Goal: Task Accomplishment & Management: Complete application form

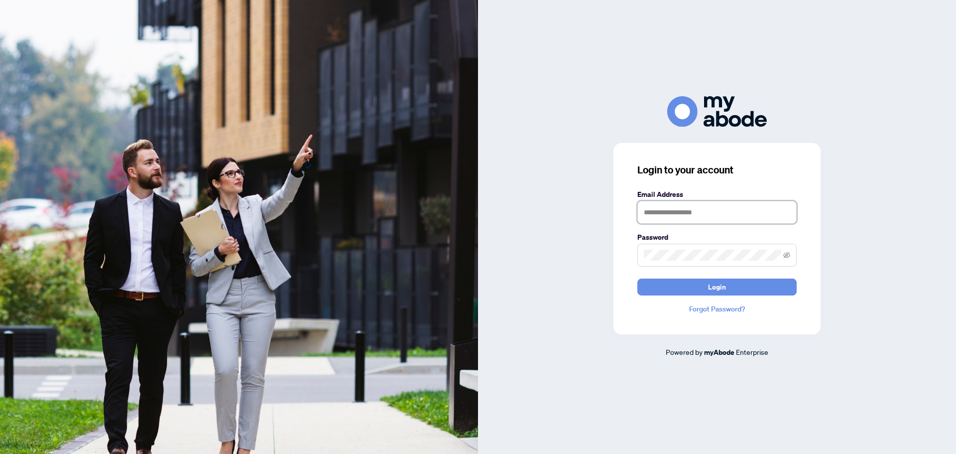
type input "**********"
click at [574, 275] on div "**********" at bounding box center [717, 226] width 478 height 261
click at [682, 287] on button "Login" at bounding box center [716, 286] width 159 height 17
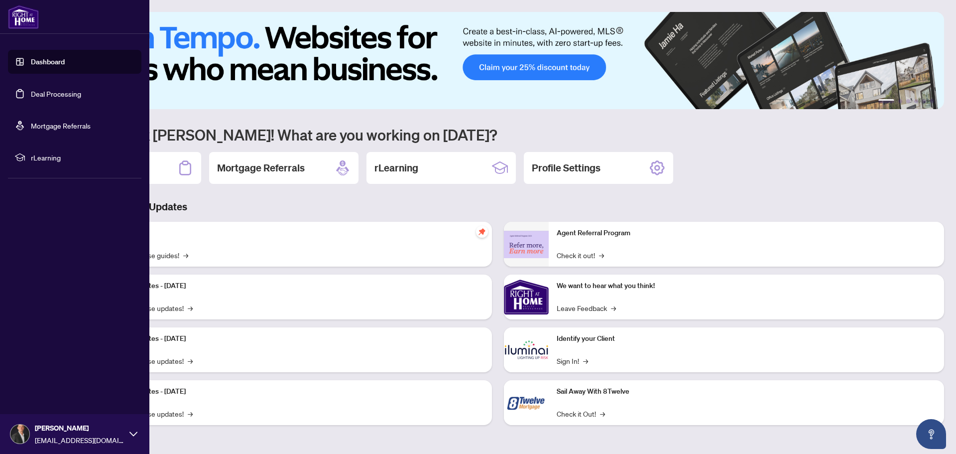
click at [52, 98] on link "Deal Processing" at bounding box center [56, 93] width 50 height 9
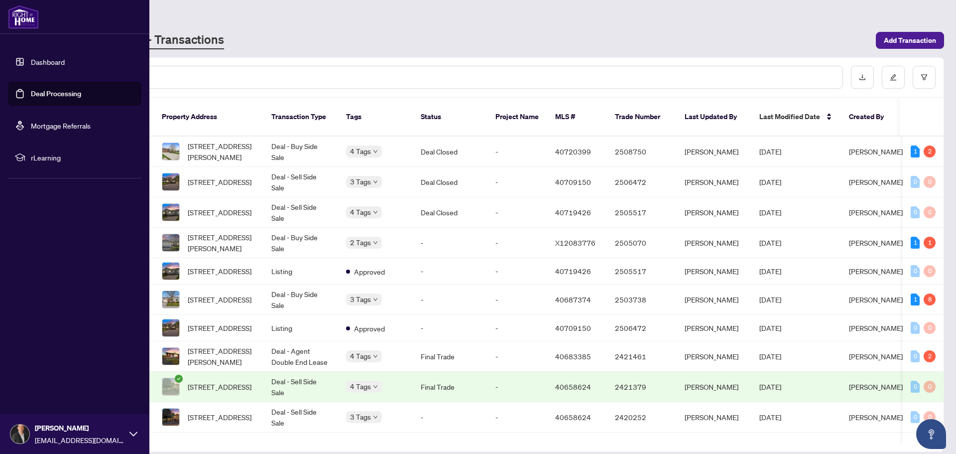
click at [31, 63] on link "Dashboard" at bounding box center [48, 61] width 34 height 9
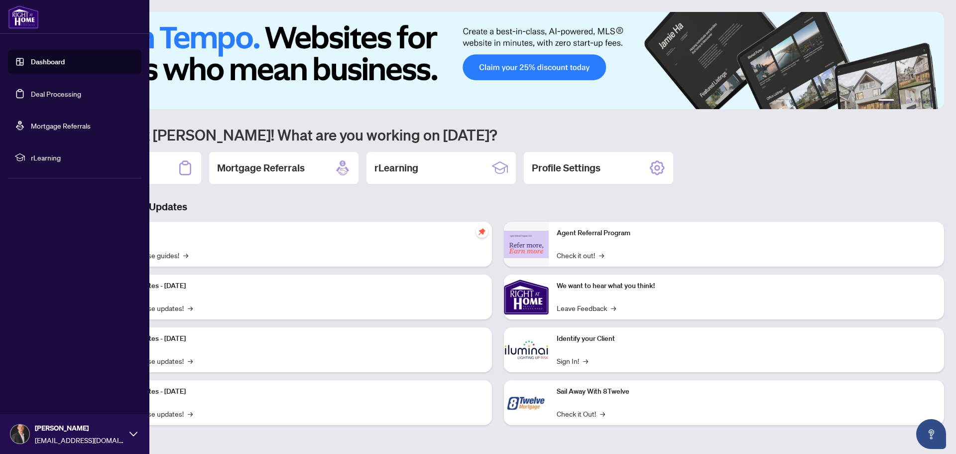
click at [48, 95] on link "Deal Processing" at bounding box center [56, 93] width 50 height 9
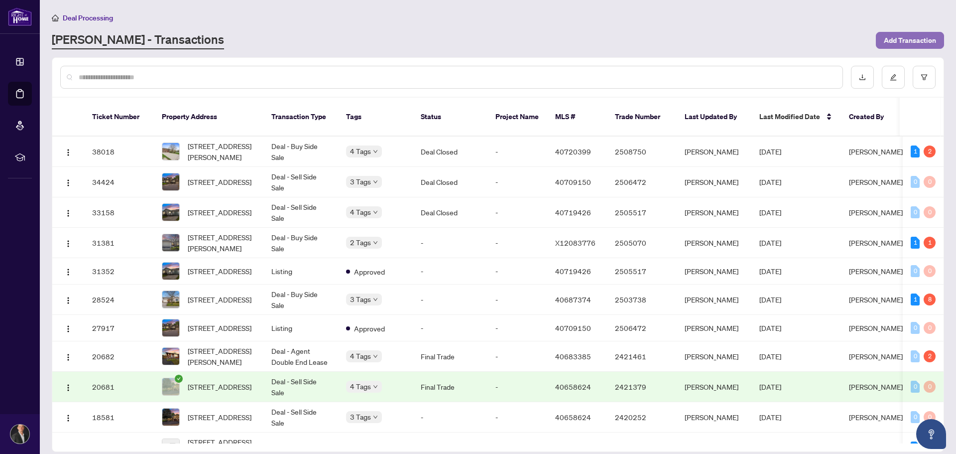
click at [898, 37] on span "Add Transaction" at bounding box center [910, 40] width 52 height 16
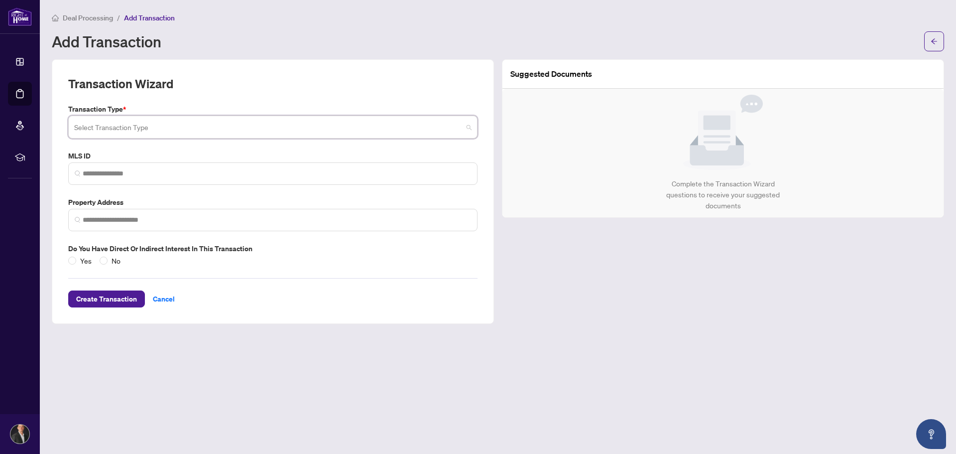
click at [131, 125] on input "search" at bounding box center [268, 129] width 388 height 22
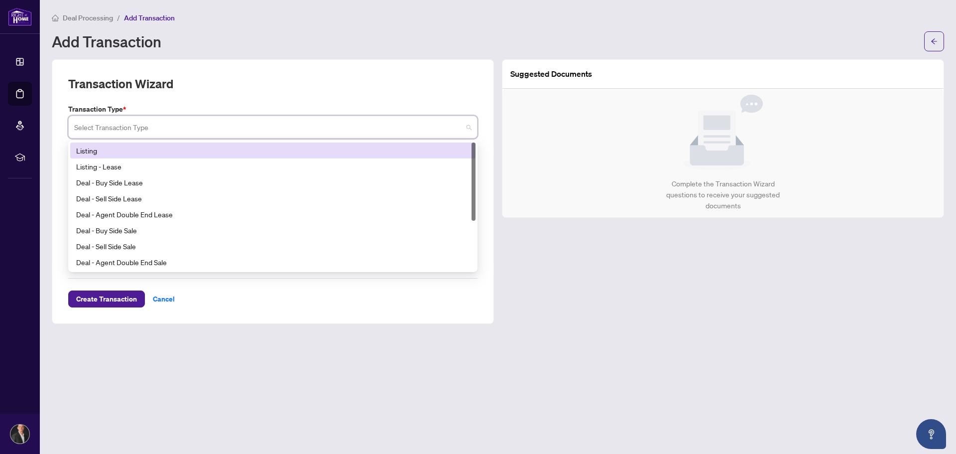
click at [120, 151] on div "Listing" at bounding box center [272, 150] width 393 height 11
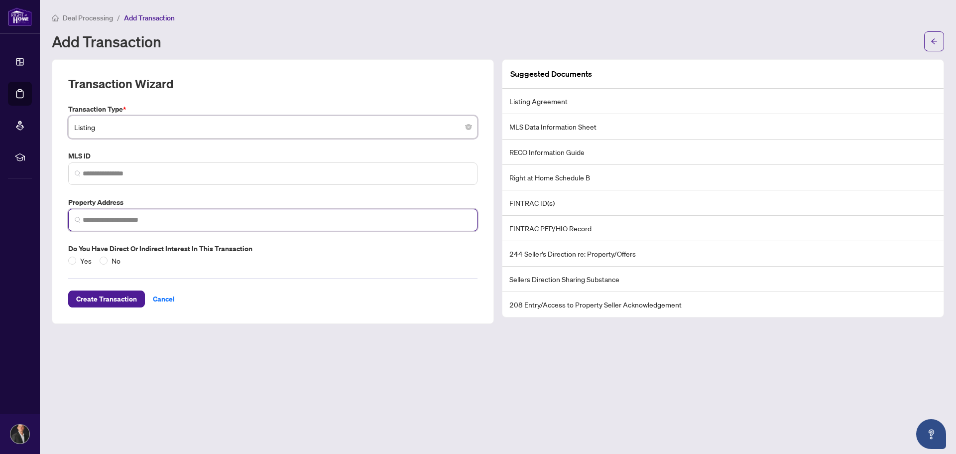
click at [131, 219] on input "search" at bounding box center [277, 220] width 388 height 10
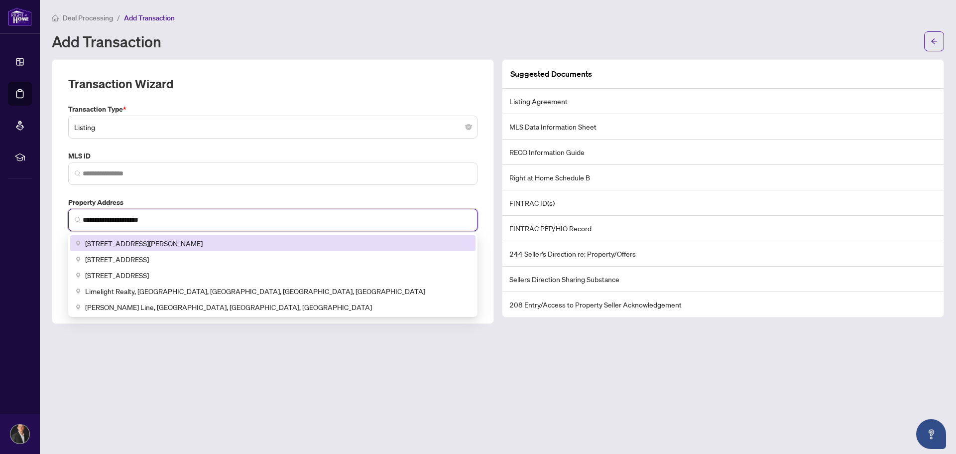
click at [266, 245] on div "[STREET_ADDRESS][PERSON_NAME]" at bounding box center [272, 243] width 393 height 11
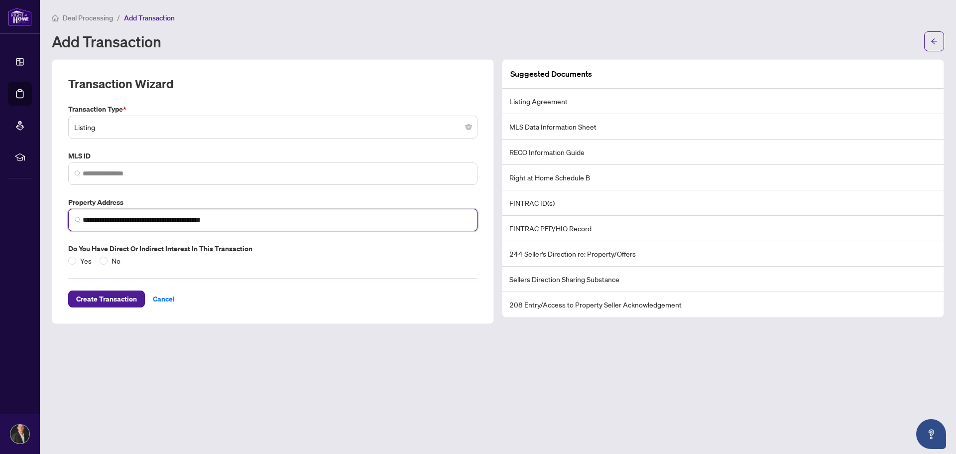
type input "**********"
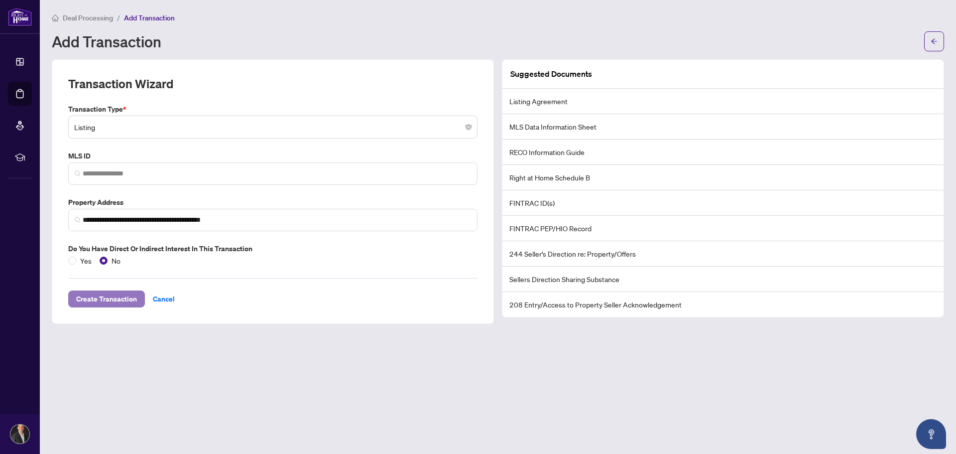
click at [92, 298] on span "Create Transaction" at bounding box center [106, 299] width 61 height 16
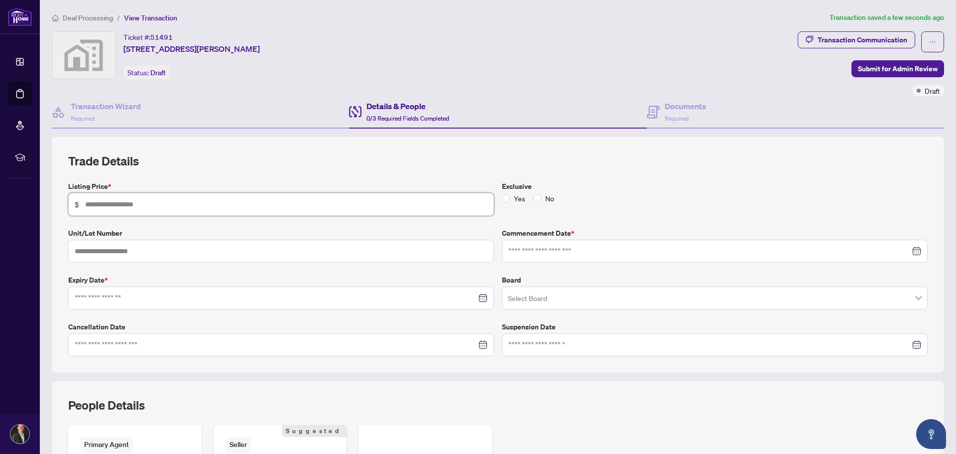
click at [143, 201] on input "text" at bounding box center [286, 204] width 402 height 11
type input "*******"
click at [117, 297] on input at bounding box center [276, 297] width 402 height 11
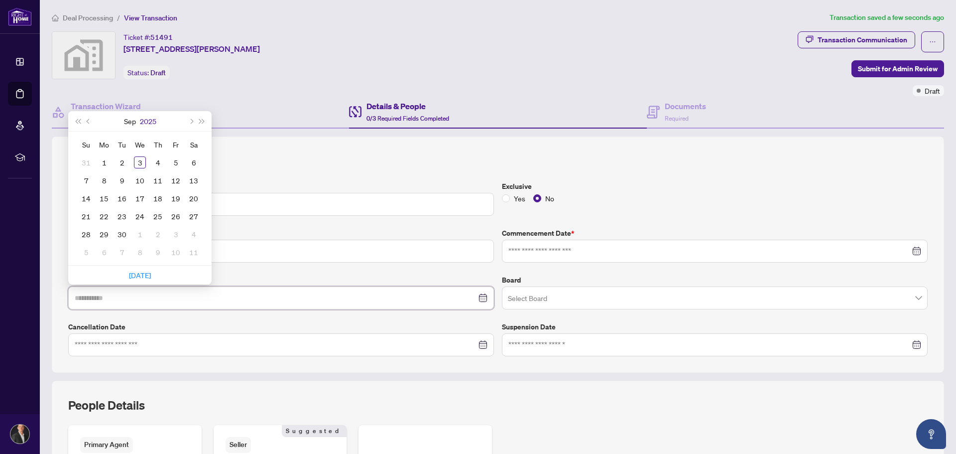
type input "**********"
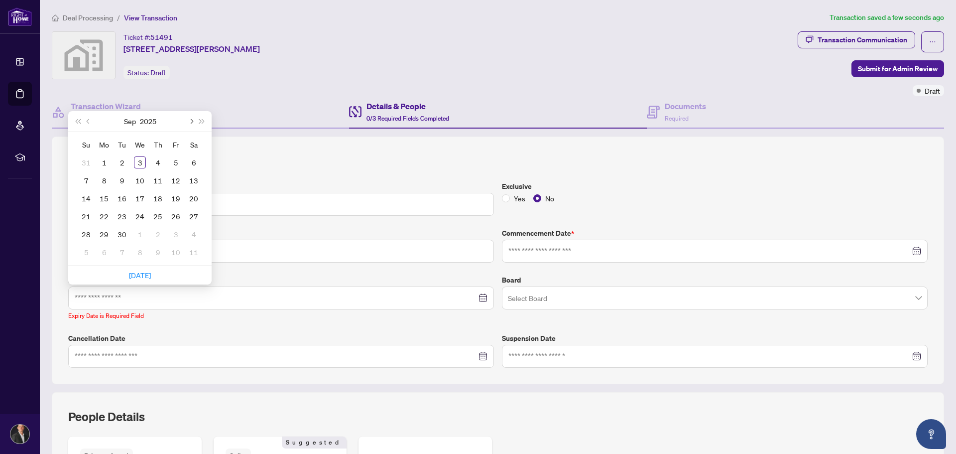
click at [192, 123] on button "Next month (PageDown)" at bounding box center [190, 121] width 11 height 20
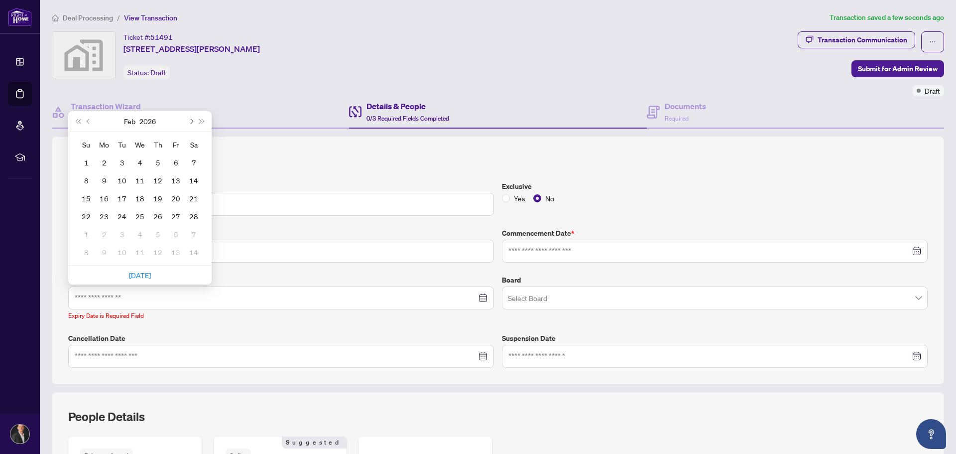
click at [191, 123] on button "Next month (PageDown)" at bounding box center [190, 121] width 11 height 20
type input "**********"
click at [124, 228] on div "31" at bounding box center [122, 234] width 12 height 12
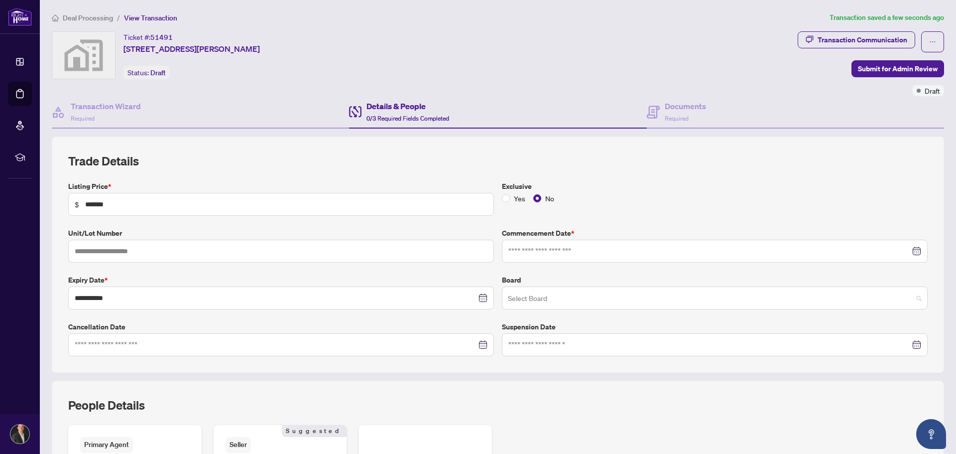
click at [548, 296] on input "search" at bounding box center [710, 299] width 405 height 22
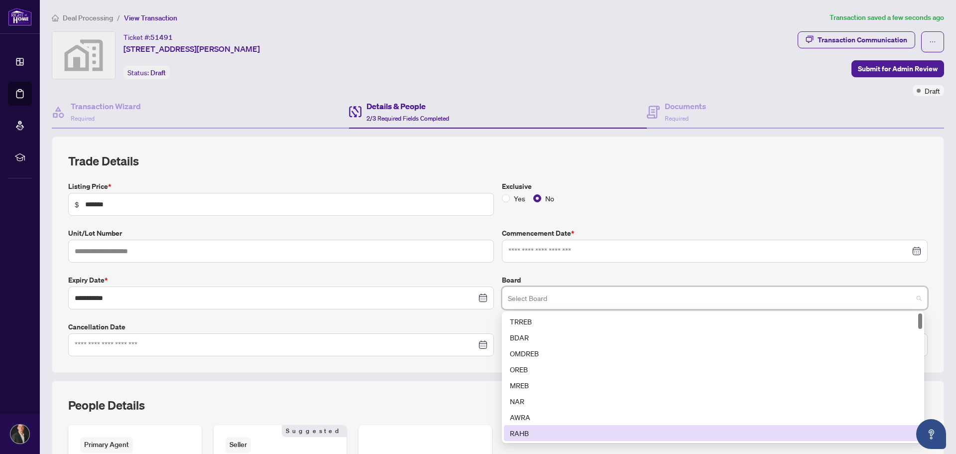
click at [537, 430] on div "RAHB" at bounding box center [713, 432] width 406 height 11
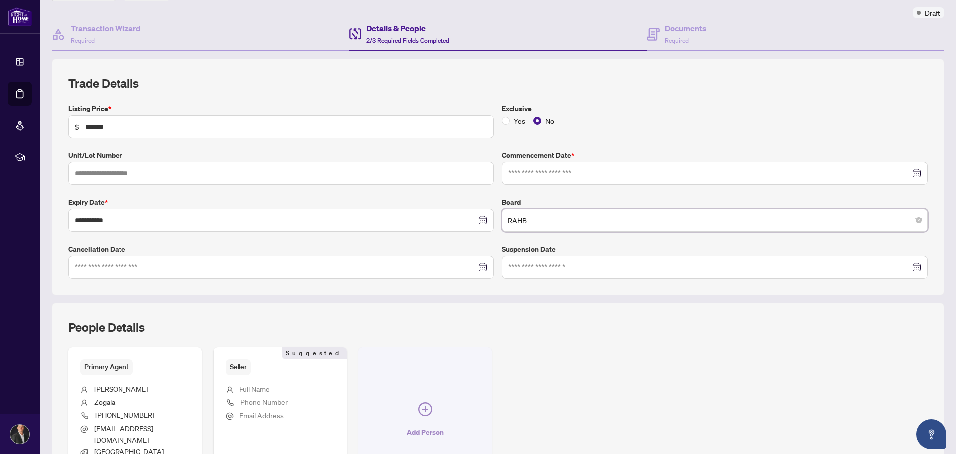
scroll to position [100, 0]
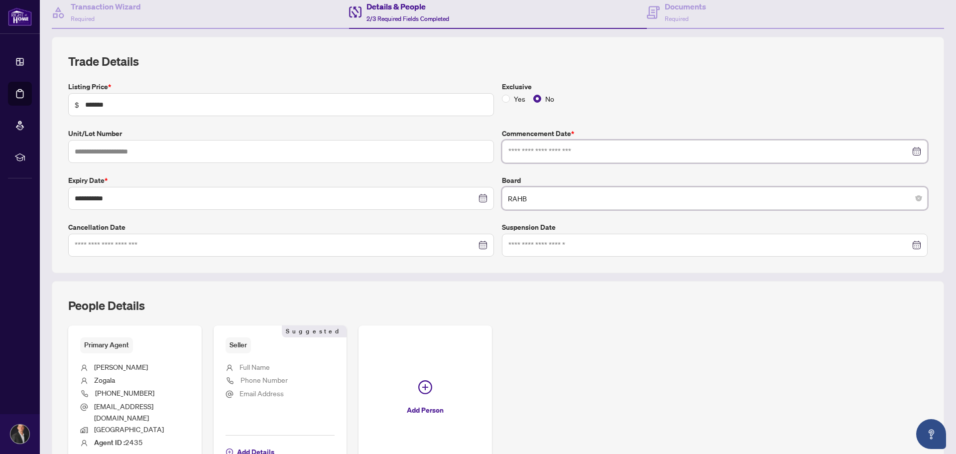
click at [618, 151] on input at bounding box center [709, 151] width 402 height 11
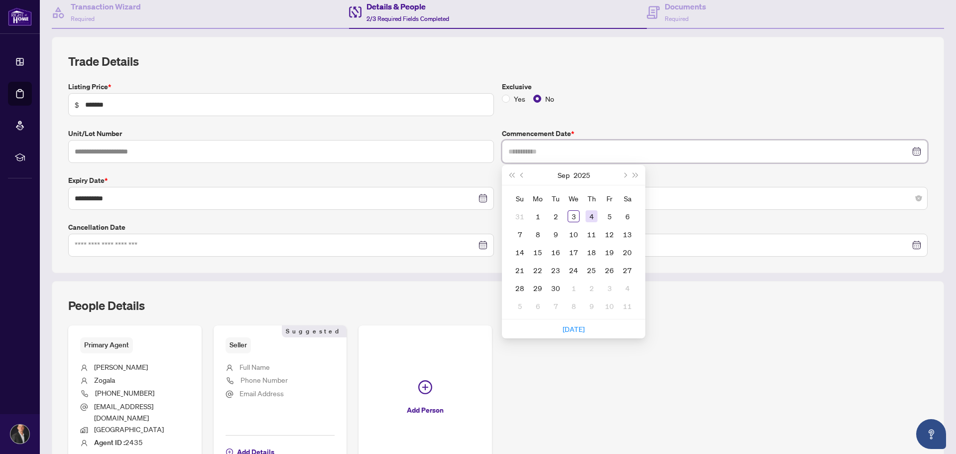
type input "**********"
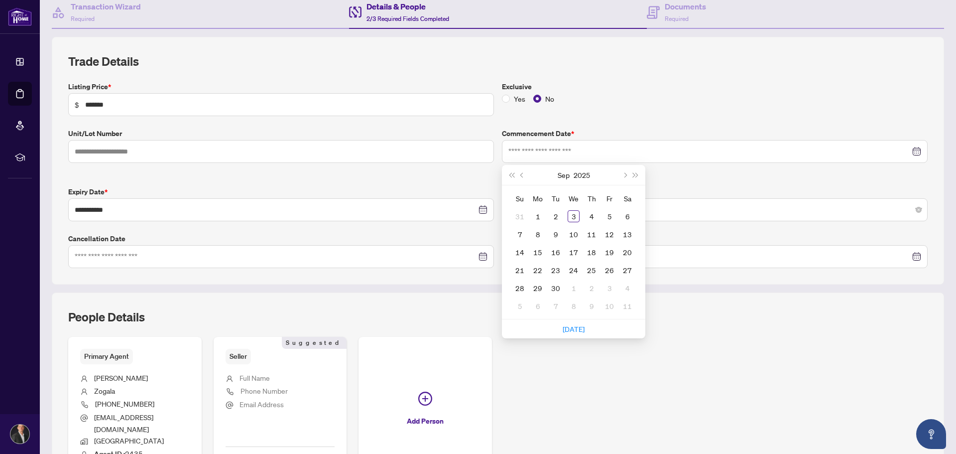
click at [686, 319] on div "People Details" at bounding box center [498, 323] width 860 height 28
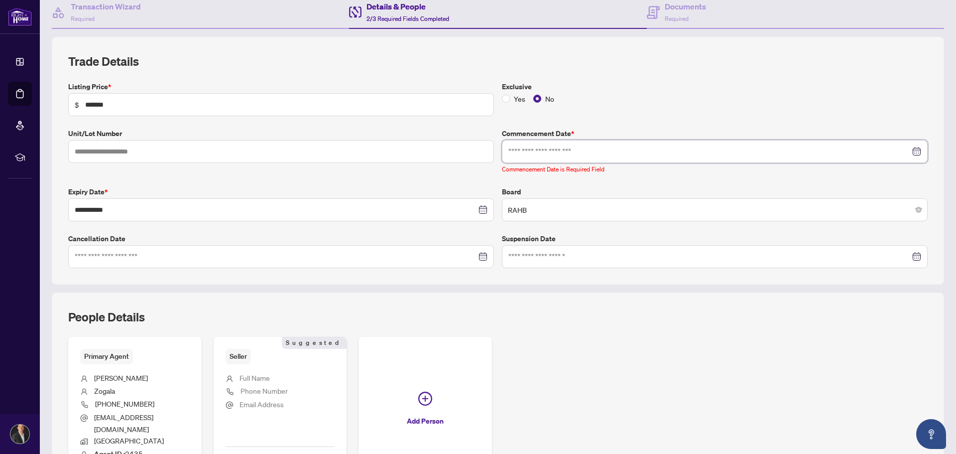
click at [620, 147] on input at bounding box center [709, 151] width 402 height 11
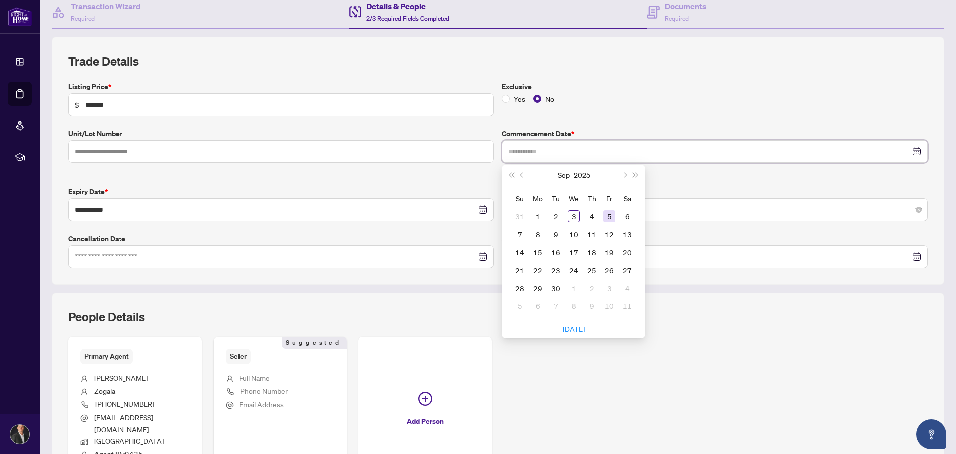
type input "**********"
click at [605, 215] on div "5" at bounding box center [610, 216] width 12 height 12
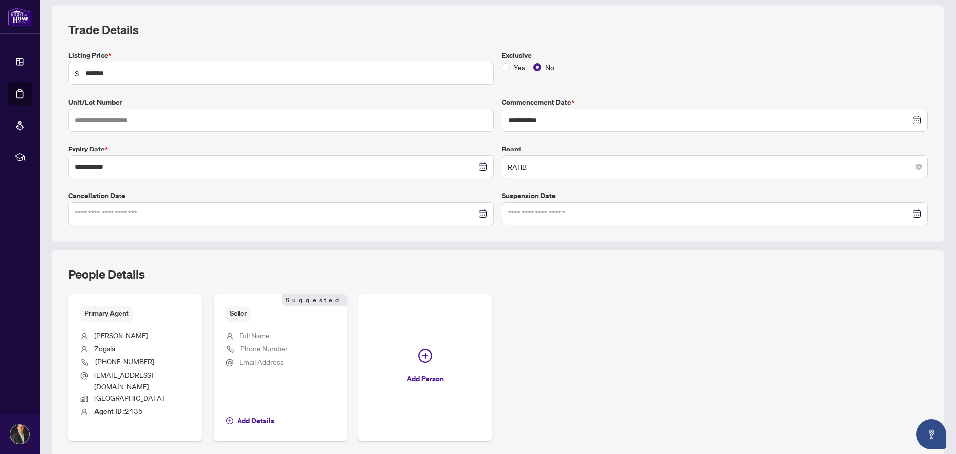
scroll to position [161, 0]
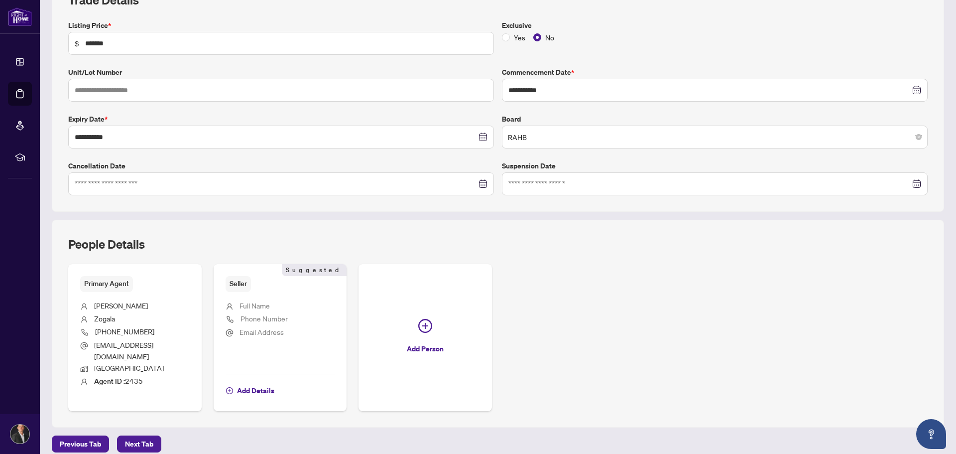
click at [251, 304] on span "Full Name" at bounding box center [255, 305] width 30 height 9
click at [245, 382] on span "Add Details" at bounding box center [255, 390] width 37 height 16
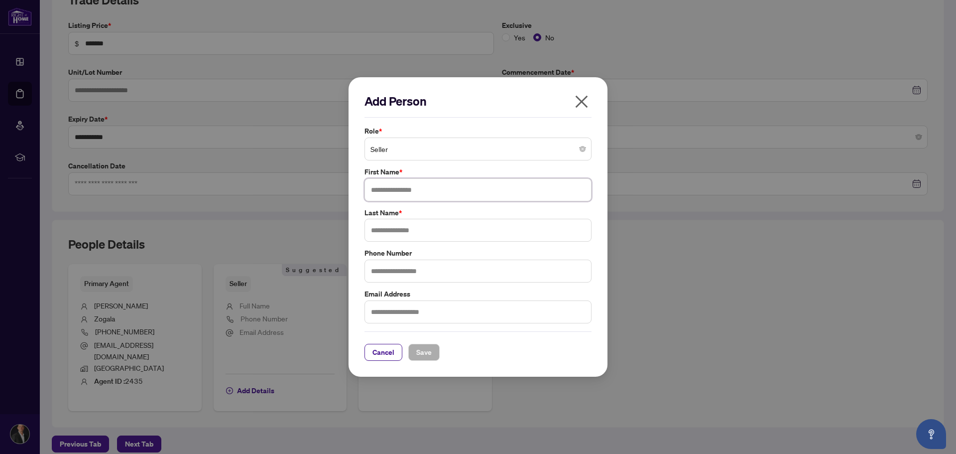
click at [401, 189] on input "text" at bounding box center [478, 189] width 227 height 23
type input "****"
type input "******"
click at [423, 347] on span "Save" at bounding box center [423, 352] width 15 height 16
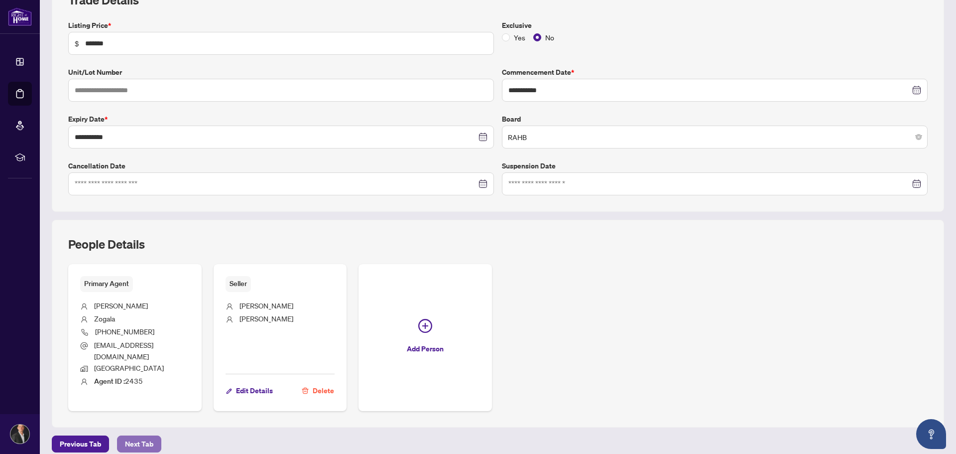
click at [140, 437] on span "Next Tab" at bounding box center [139, 444] width 28 height 16
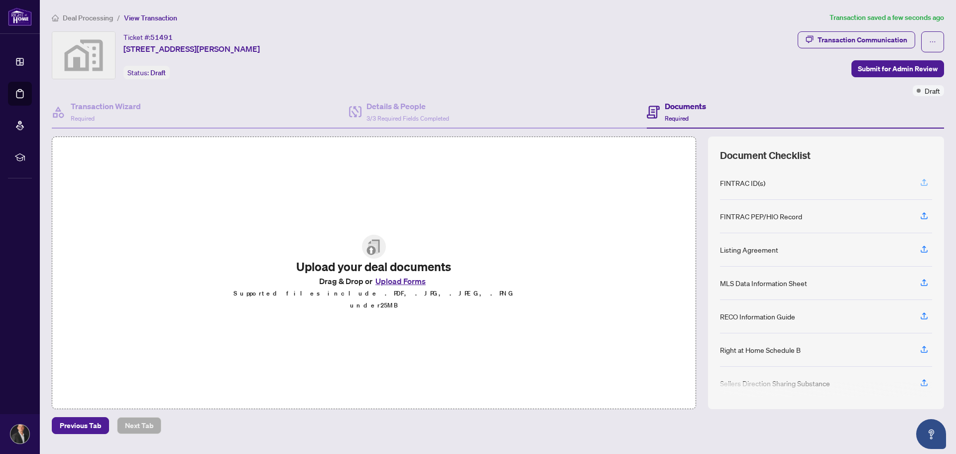
click at [925, 182] on icon "button" at bounding box center [924, 182] width 9 height 9
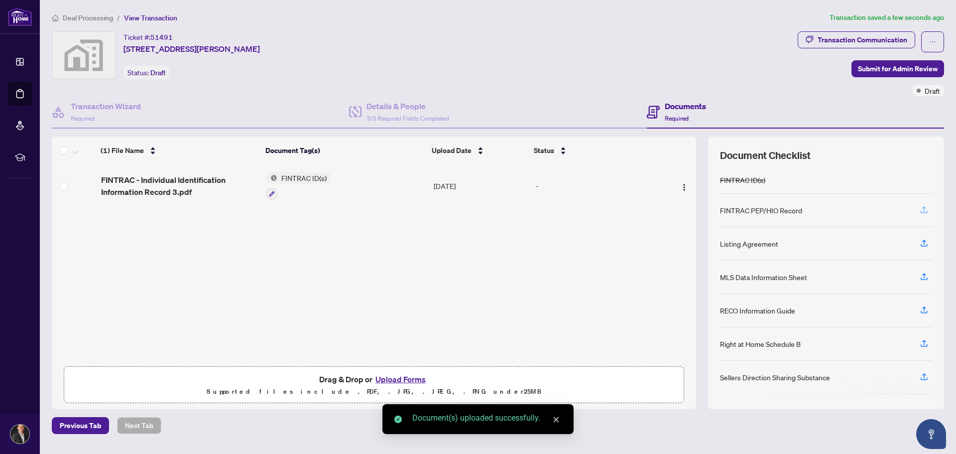
click at [928, 208] on icon "button" at bounding box center [924, 209] width 9 height 9
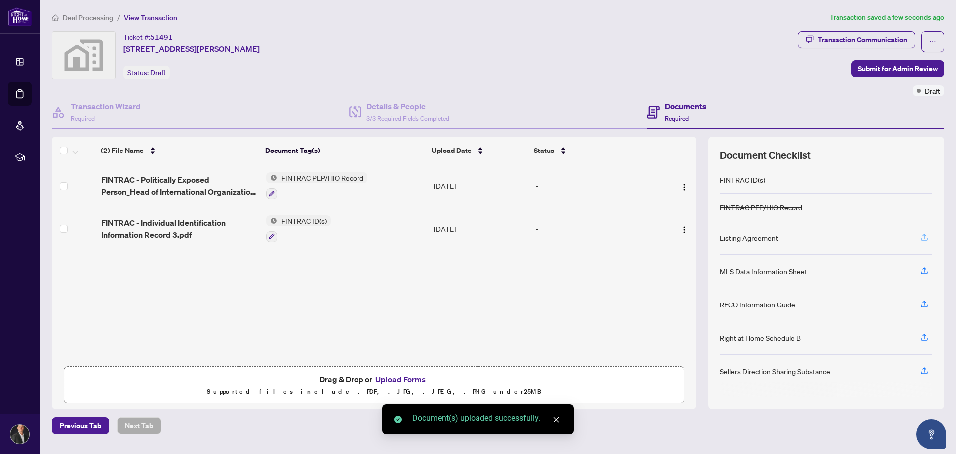
click at [922, 236] on icon "button" at bounding box center [924, 237] width 9 height 9
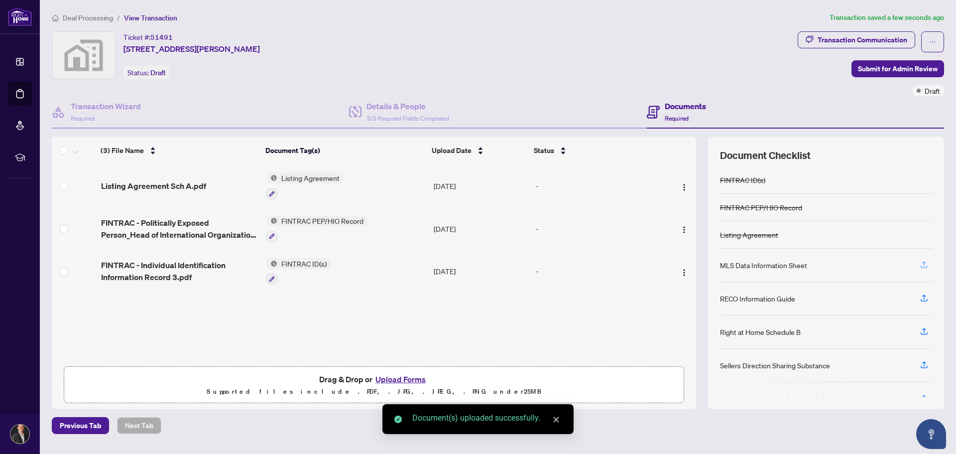
click at [924, 267] on icon "button" at bounding box center [924, 264] width 9 height 9
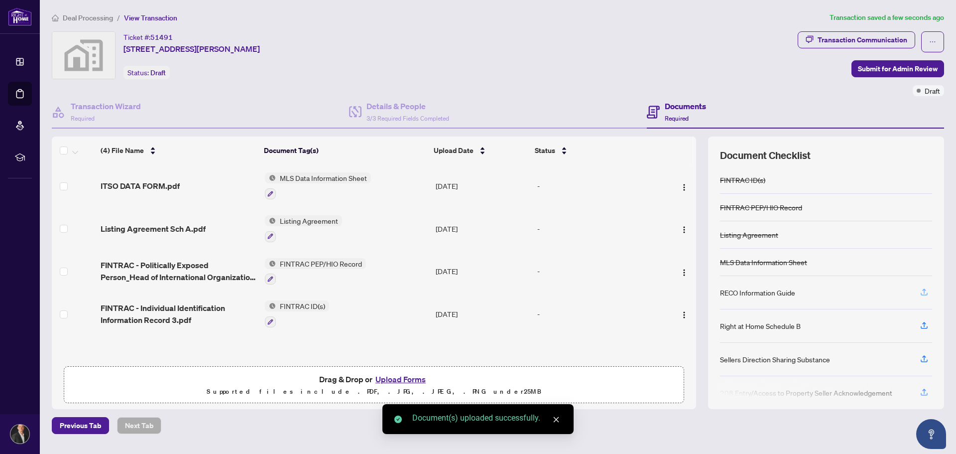
click at [925, 294] on icon "button" at bounding box center [924, 291] width 9 height 9
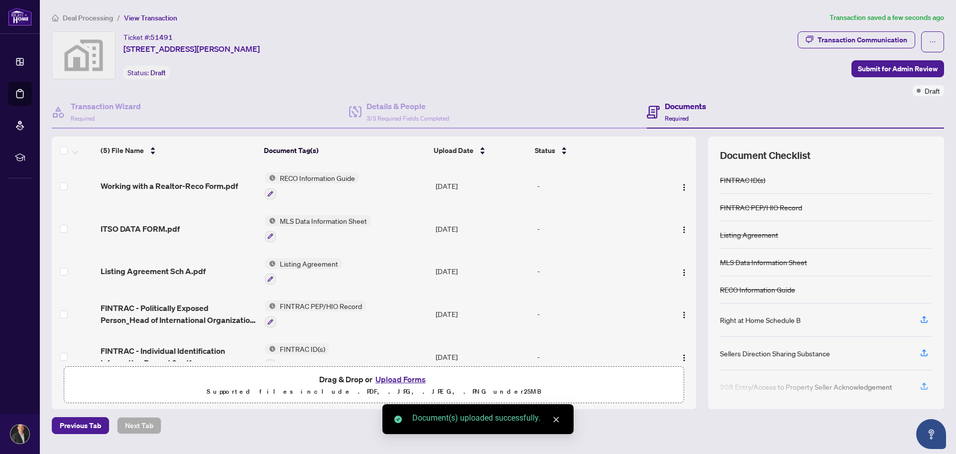
scroll to position [43, 0]
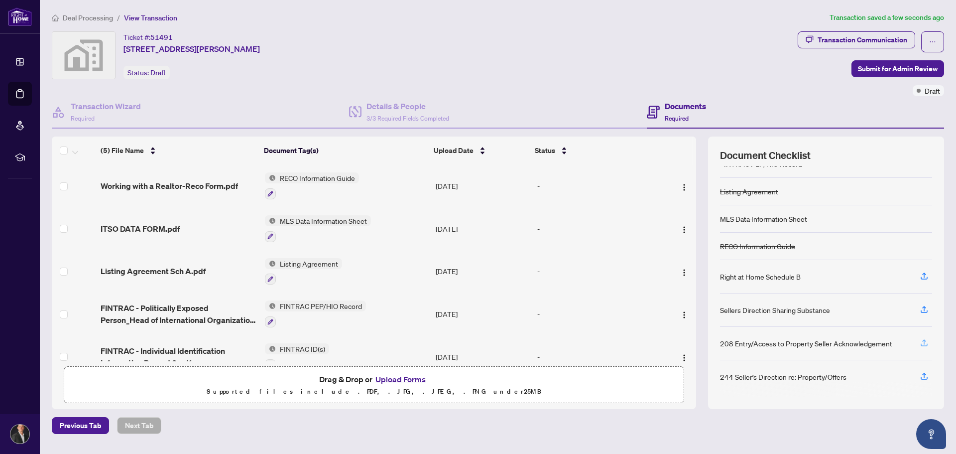
click at [925, 344] on icon "button" at bounding box center [924, 342] width 9 height 9
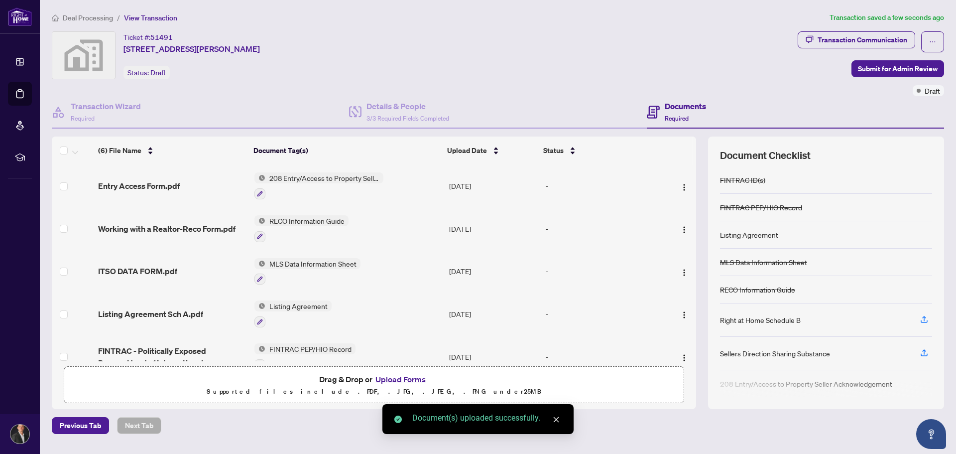
scroll to position [62, 0]
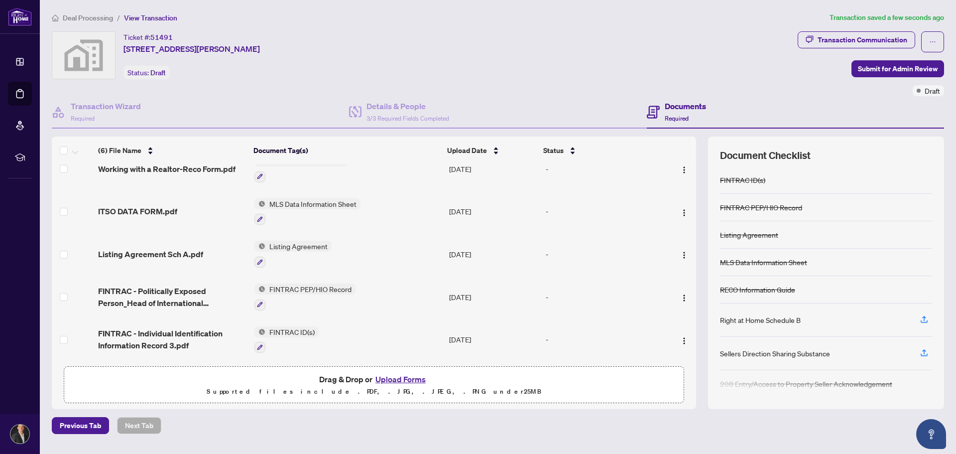
click at [358, 379] on span "Drag & Drop or Upload Forms" at bounding box center [374, 379] width 110 height 13
click at [392, 377] on button "Upload Forms" at bounding box center [401, 379] width 56 height 13
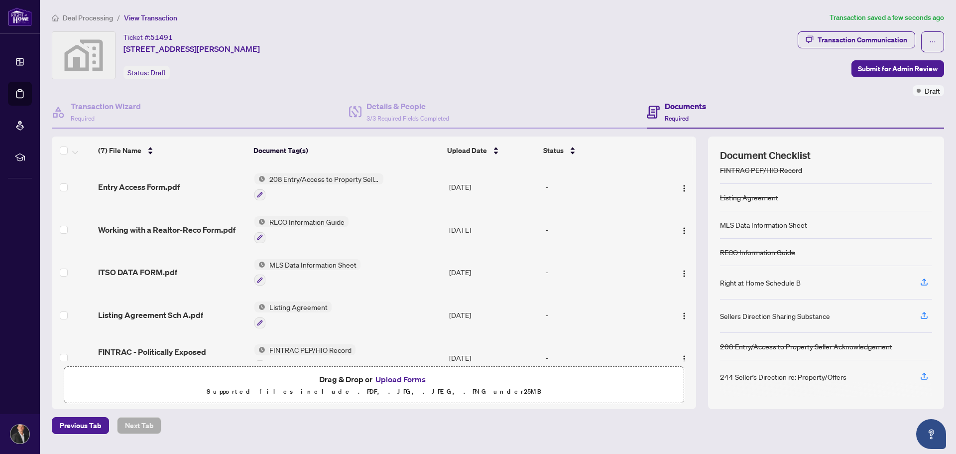
scroll to position [0, 0]
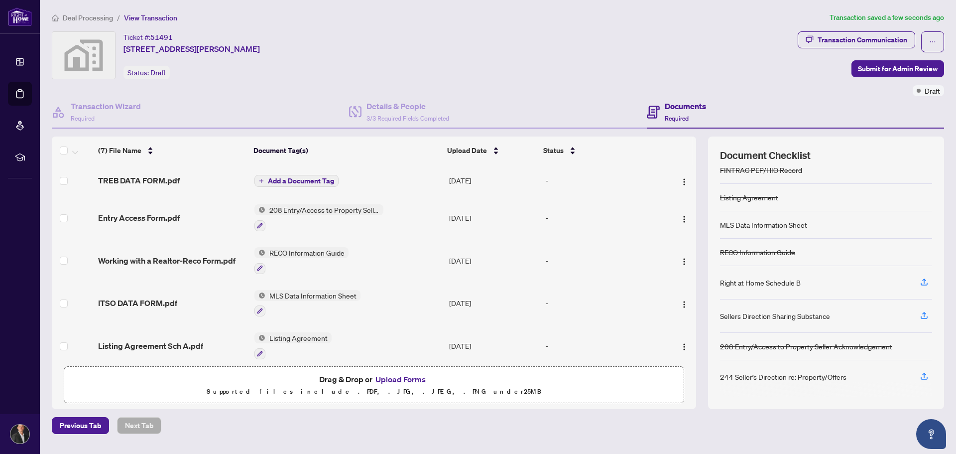
click at [314, 178] on span "Add a Document Tag" at bounding box center [301, 180] width 66 height 7
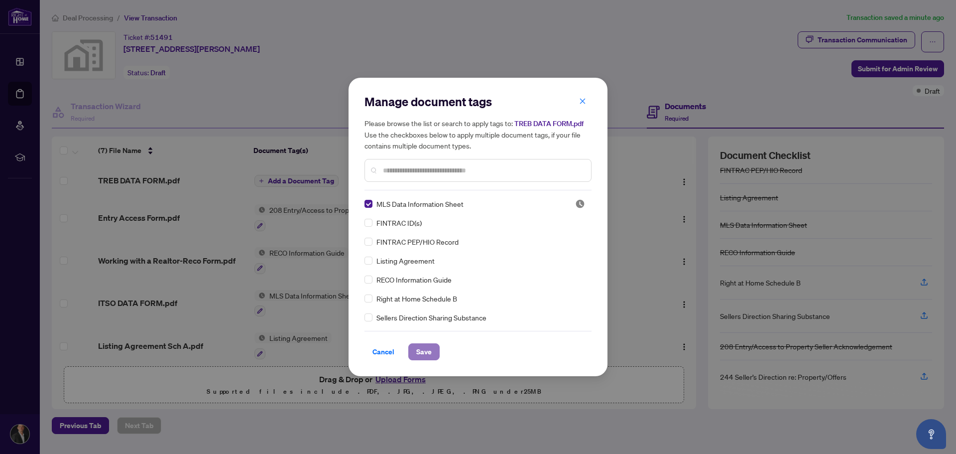
click at [423, 352] on span "Save" at bounding box center [423, 352] width 15 height 16
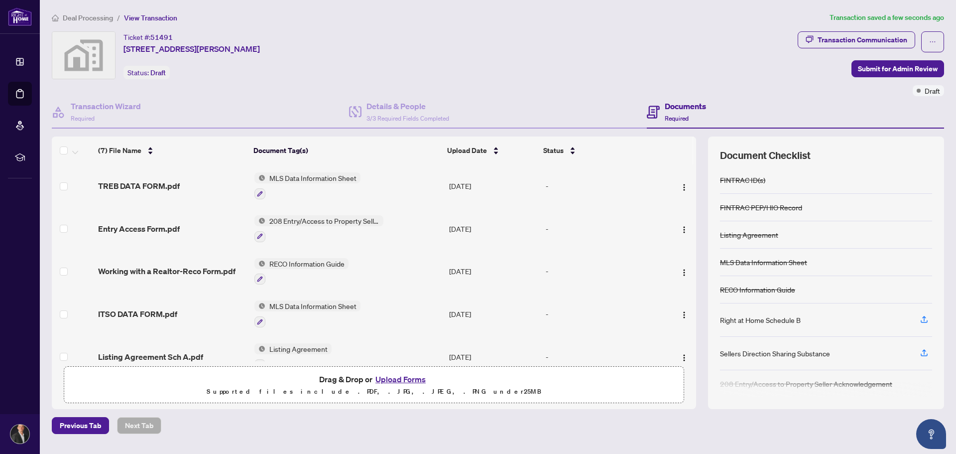
scroll to position [104, 0]
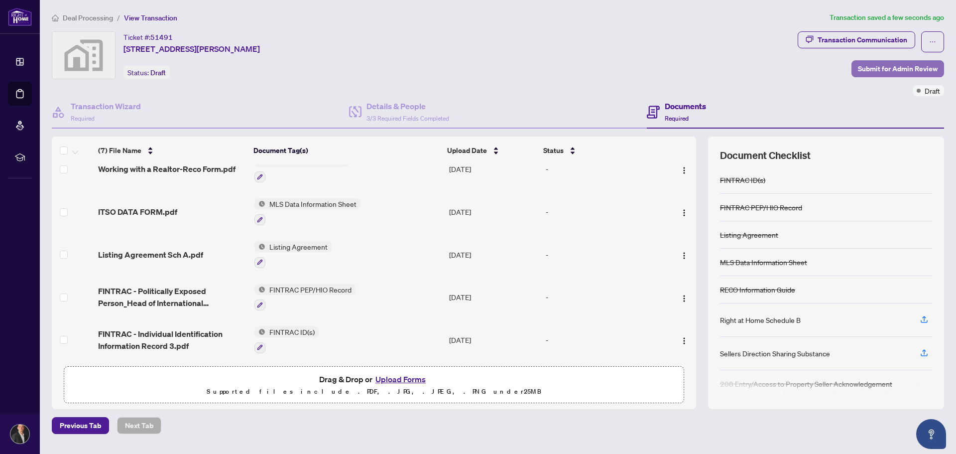
click at [888, 69] on span "Submit for Admin Review" at bounding box center [898, 69] width 80 height 16
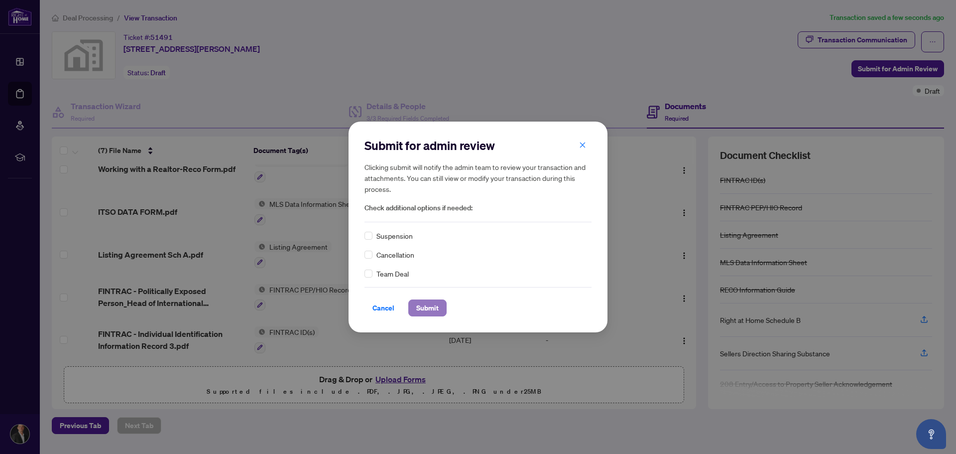
click at [430, 303] on span "Submit" at bounding box center [427, 308] width 22 height 16
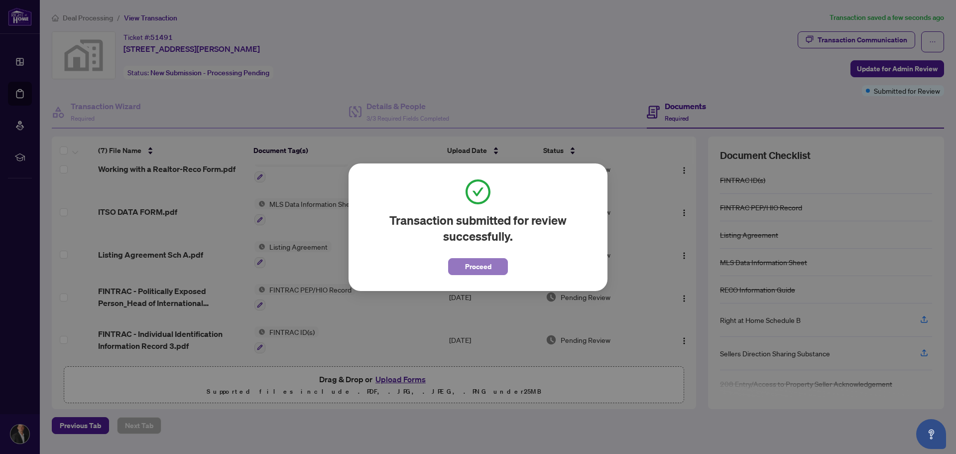
click at [474, 267] on span "Proceed" at bounding box center [478, 266] width 26 height 16
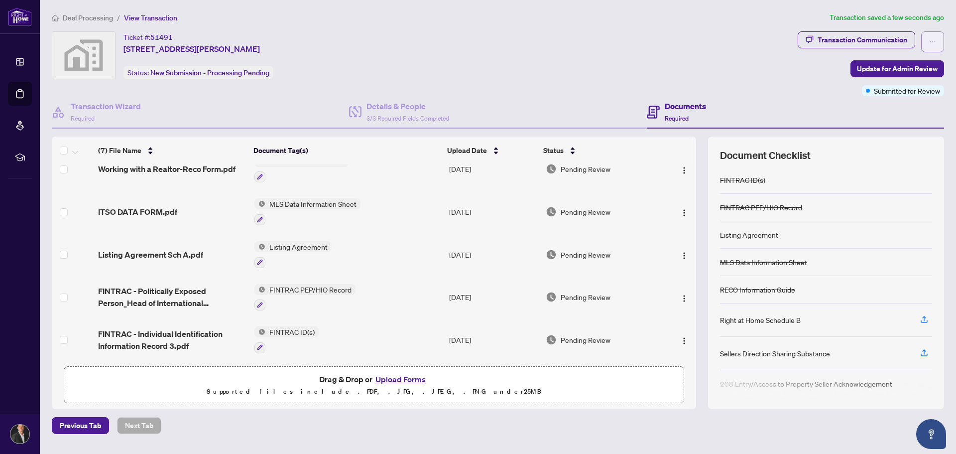
click at [937, 43] on button "button" at bounding box center [932, 41] width 23 height 21
click at [800, 80] on div "Transaction Communication Update for Admin Review Submitted for Review" at bounding box center [871, 63] width 146 height 65
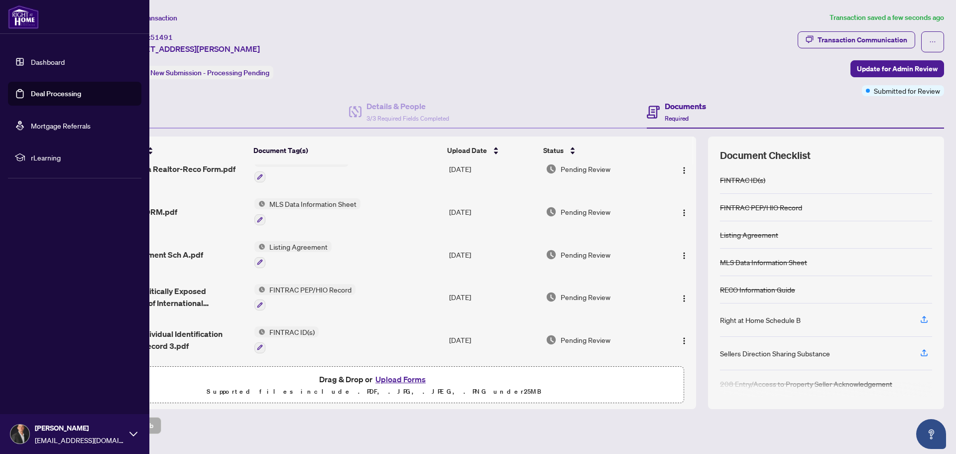
click at [31, 59] on link "Dashboard" at bounding box center [48, 61] width 34 height 9
